Goal: Navigation & Orientation: Find specific page/section

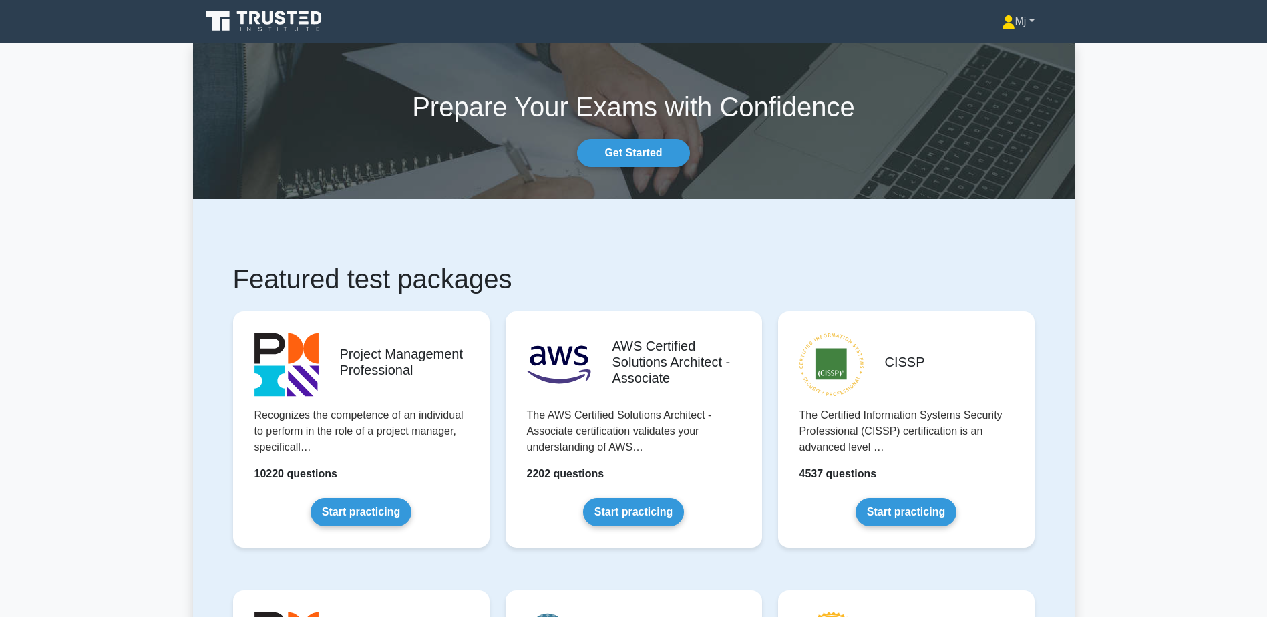
click at [1019, 21] on link "Mj" at bounding box center [1018, 21] width 97 height 27
click at [992, 59] on link "Profile" at bounding box center [1023, 52] width 106 height 21
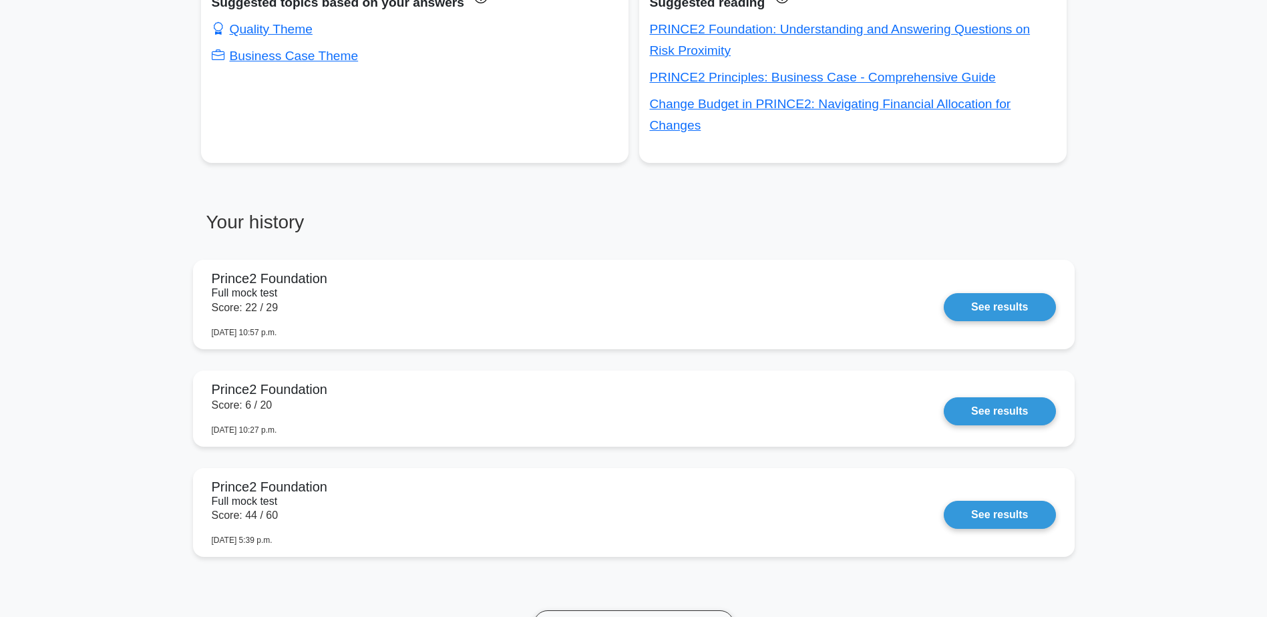
scroll to position [572, 0]
